Goal: Information Seeking & Learning: Learn about a topic

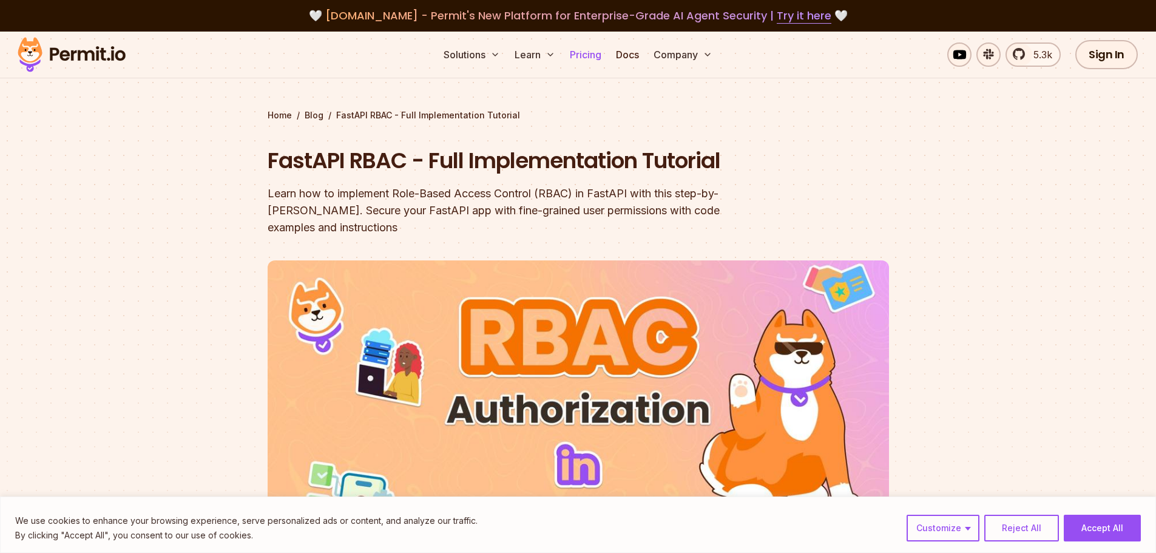
click at [585, 52] on link "Pricing" at bounding box center [585, 54] width 41 height 24
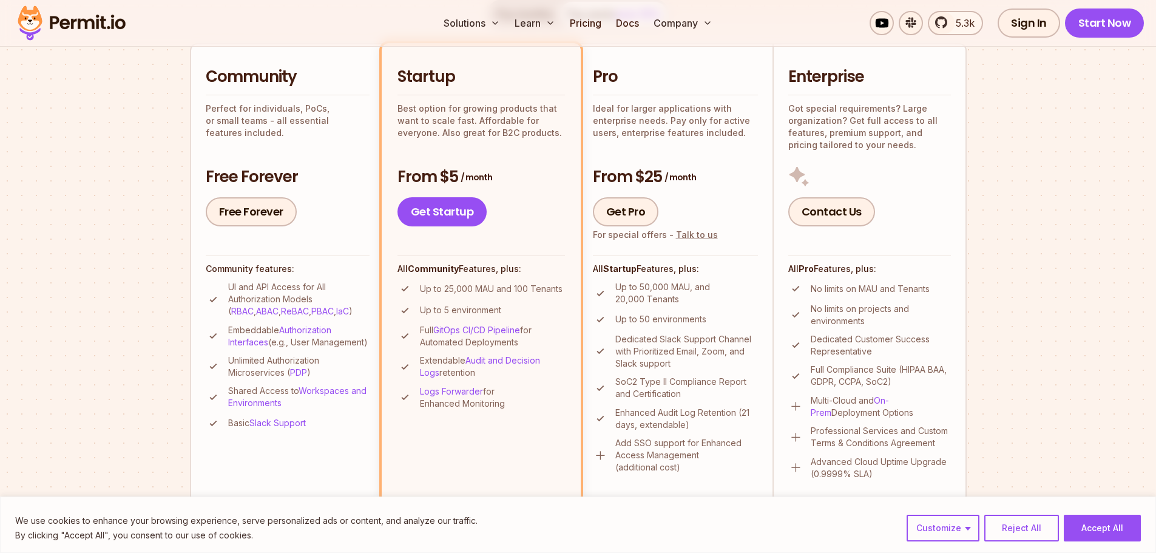
scroll to position [303, 0]
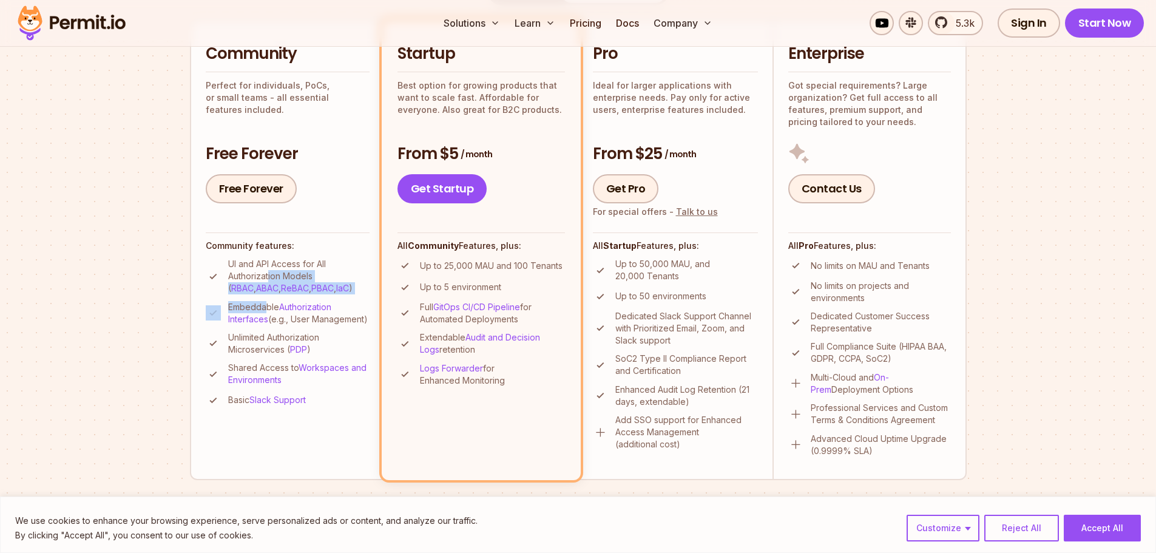
drag, startPoint x: 270, startPoint y: 276, endPoint x: 266, endPoint y: 307, distance: 31.2
click at [266, 307] on ul "UI and API Access for All Authorization Models ( RBAC , ABAC , ReBAC , PBAC , I…" at bounding box center [288, 333] width 164 height 150
click at [266, 307] on p "Embeddable Authorization Interfaces (e.g., User Management)" at bounding box center [298, 313] width 141 height 24
drag, startPoint x: 248, startPoint y: 349, endPoint x: 270, endPoint y: 363, distance: 25.9
click at [270, 356] on p "Unlimited Authorization Microservices ( PDP )" at bounding box center [298, 343] width 141 height 24
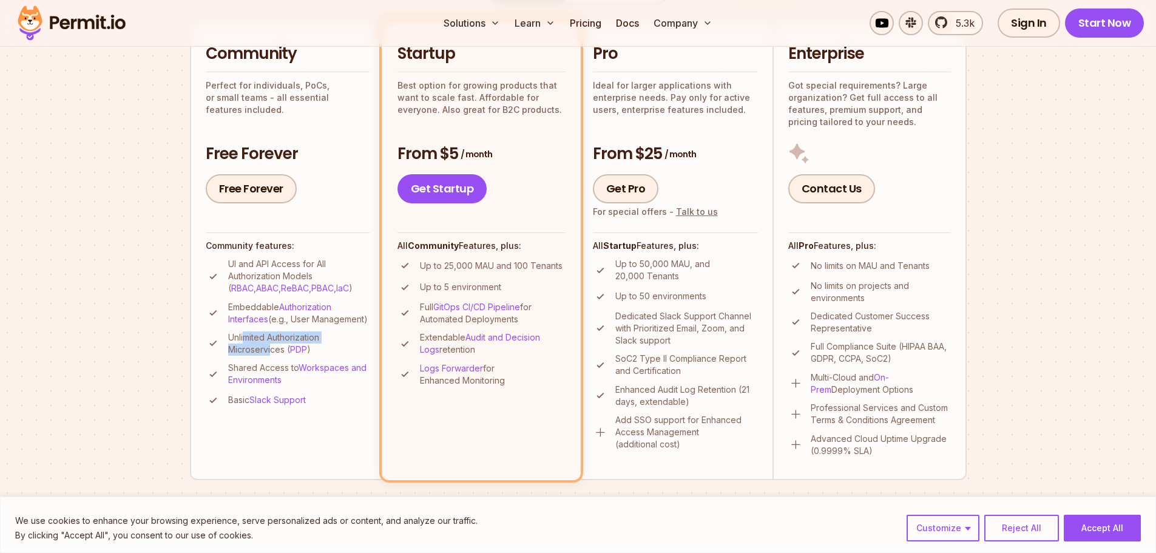
click at [270, 356] on p "Unlimited Authorization Microservices ( PDP )" at bounding box center [298, 343] width 141 height 24
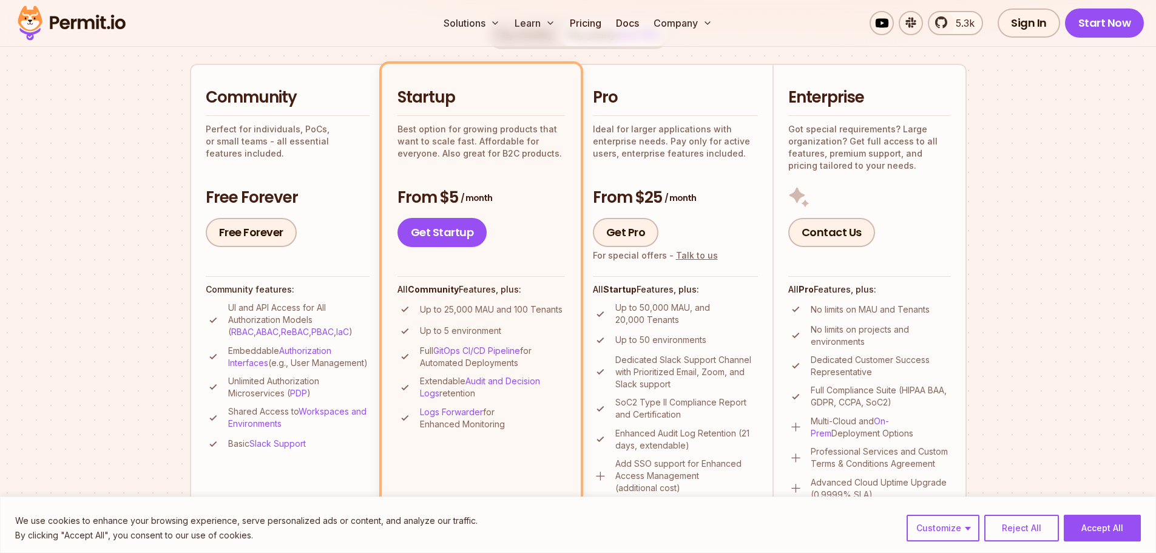
scroll to position [243, 0]
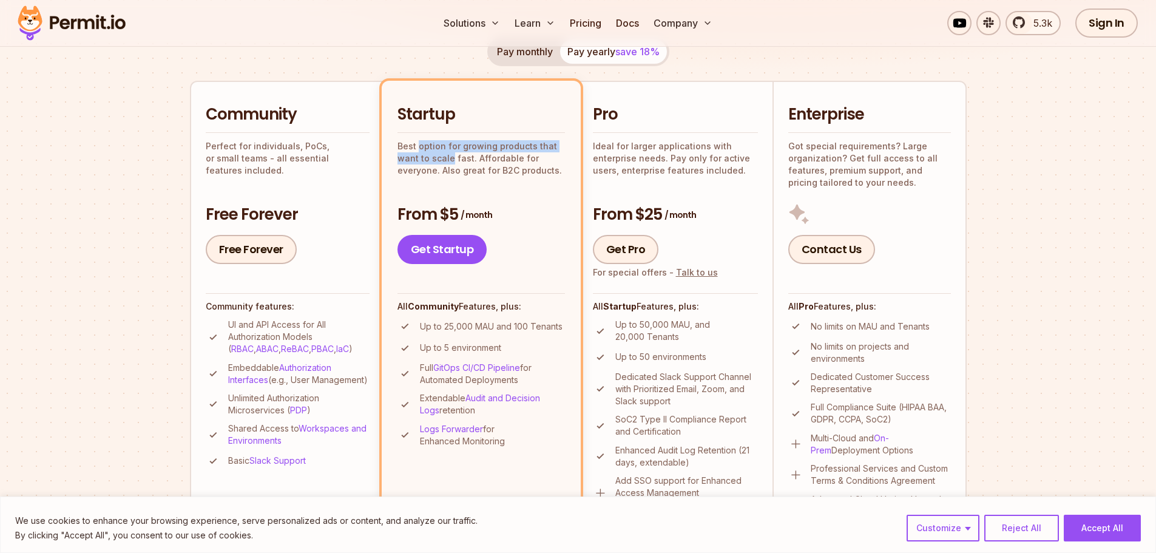
drag, startPoint x: 418, startPoint y: 147, endPoint x: 450, endPoint y: 164, distance: 36.1
click at [450, 164] on p "Best option for growing products that want to scale fast. Affordable for everyo…" at bounding box center [480, 158] width 167 height 36
click at [453, 167] on p "Best option for growing products that want to scale fast. Affordable for everyo…" at bounding box center [480, 158] width 167 height 36
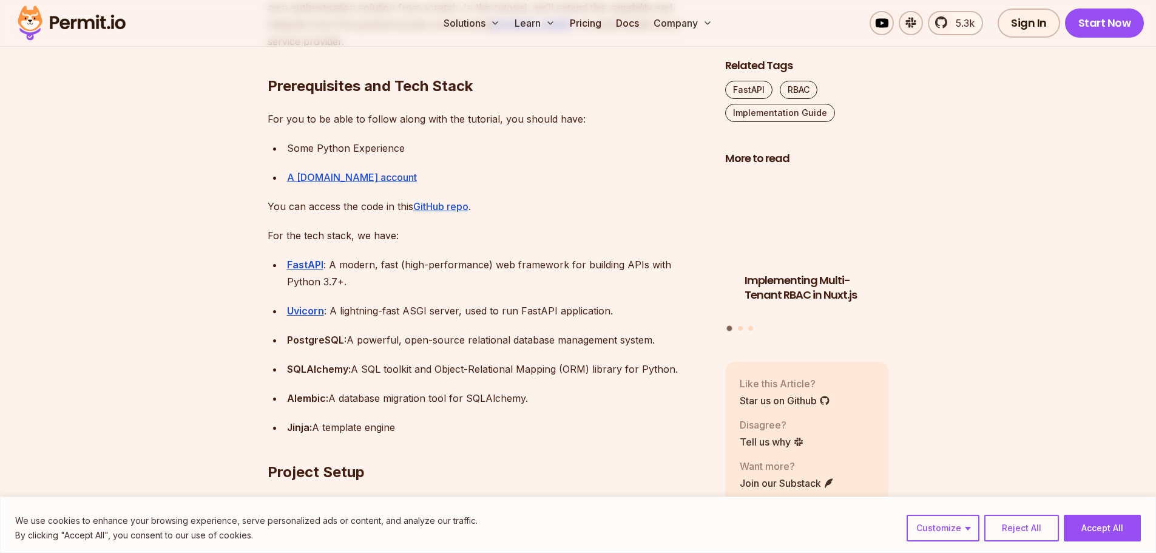
scroll to position [1092, 0]
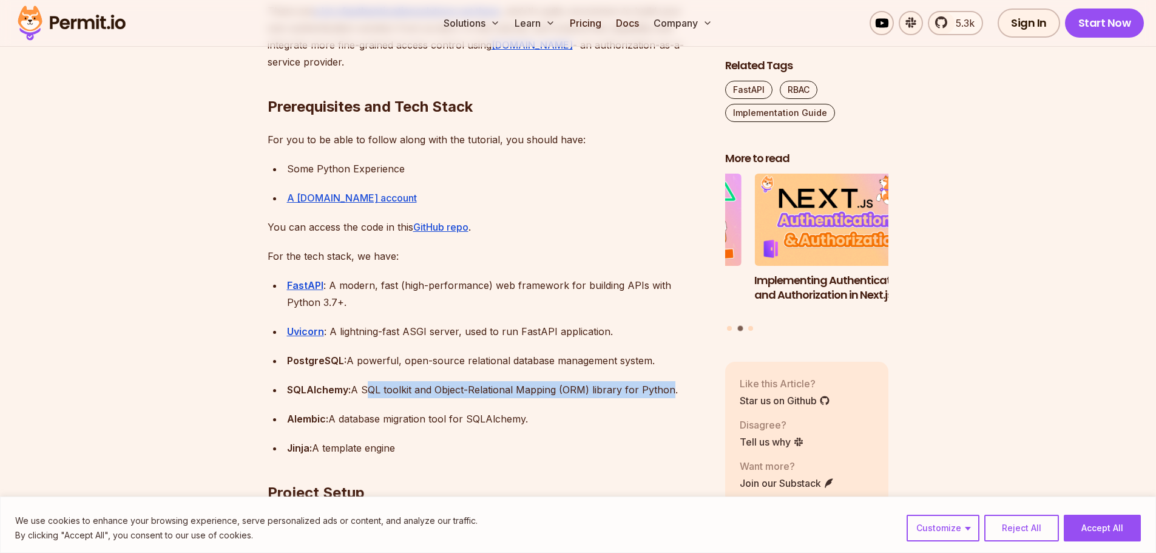
drag, startPoint x: 366, startPoint y: 388, endPoint x: 668, endPoint y: 390, distance: 302.2
click at [668, 390] on div "SQLAlchemy: A SQL toolkit and Object-Relational Mapping (ORM) library for Pytho…" at bounding box center [496, 389] width 419 height 17
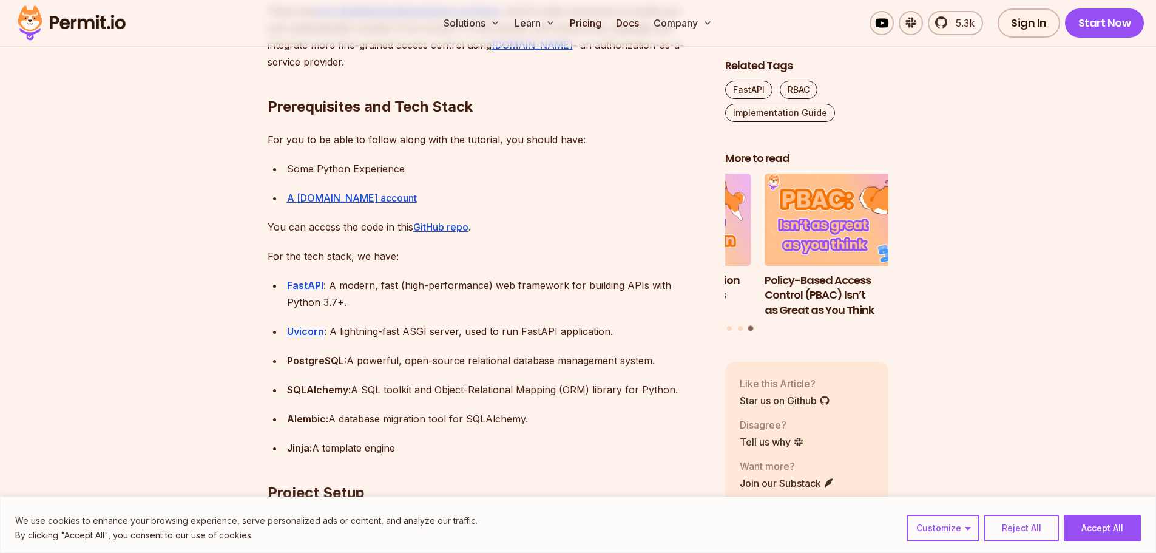
click at [371, 282] on div "FastAPI : A modern, fast (high-performance) web framework for building APIs wit…" at bounding box center [496, 294] width 419 height 34
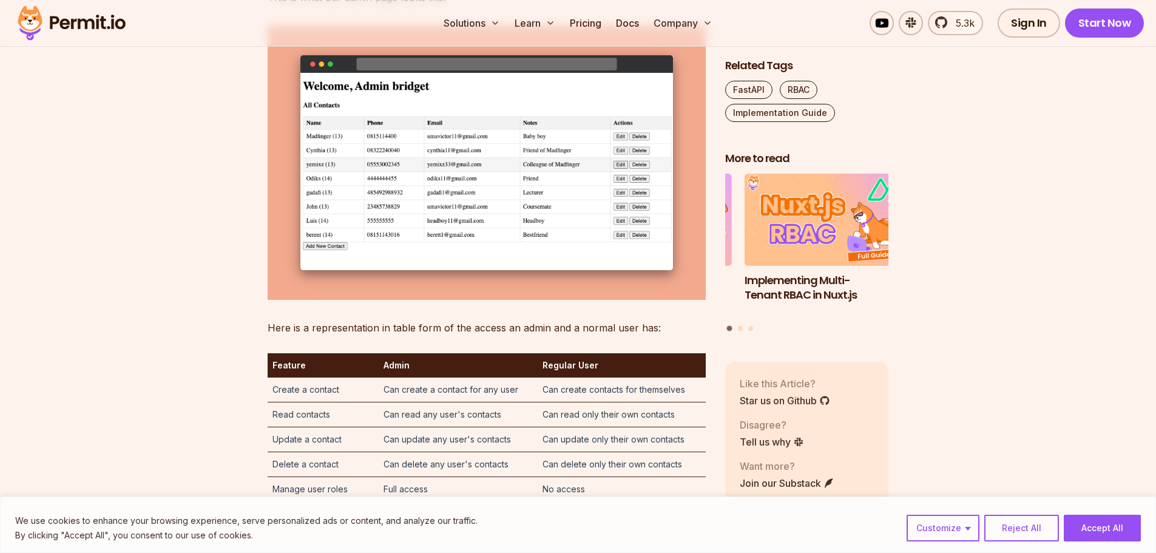
scroll to position [2548, 0]
